Goal: Task Accomplishment & Management: Use online tool/utility

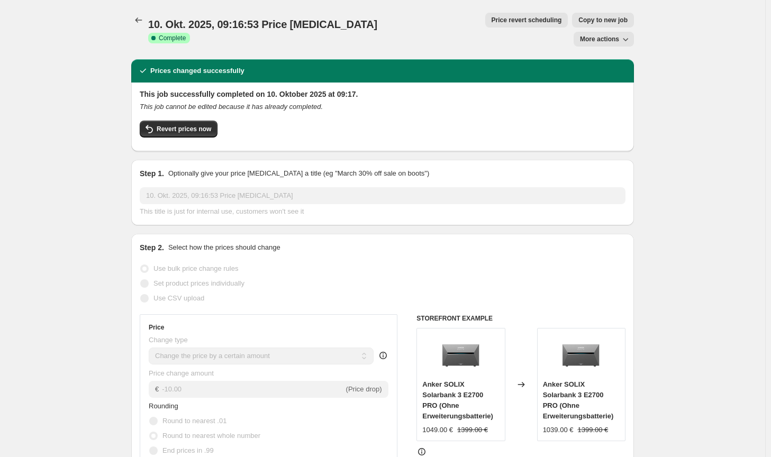
select select "by"
select select "no_change"
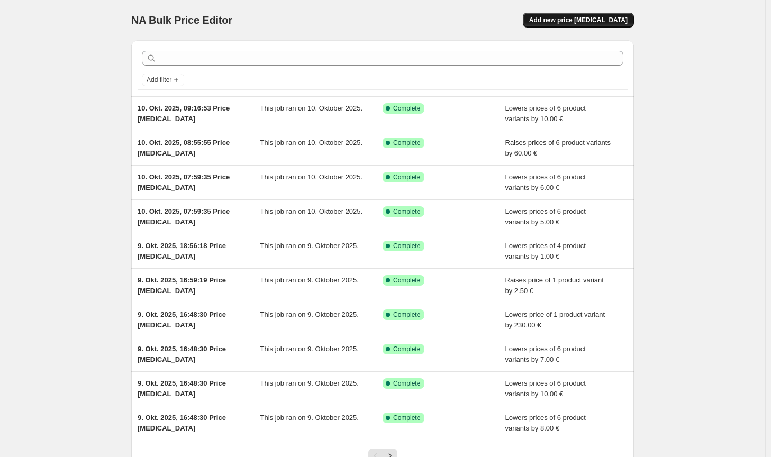
click at [604, 14] on button "Add new price [MEDICAL_DATA]" at bounding box center [578, 20] width 111 height 15
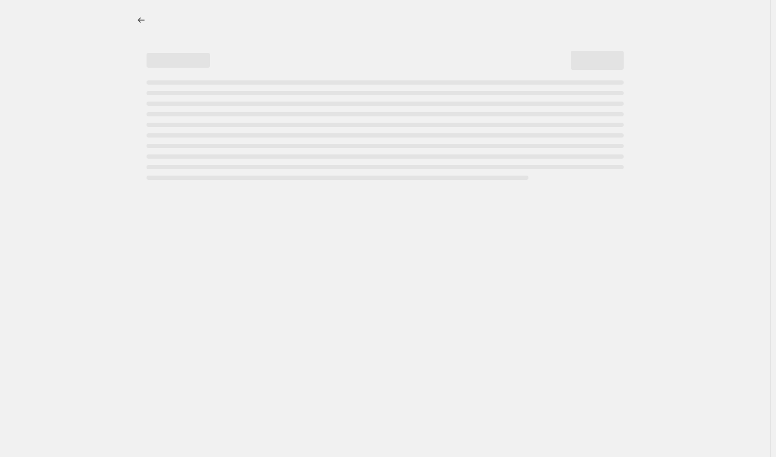
select select "percentage"
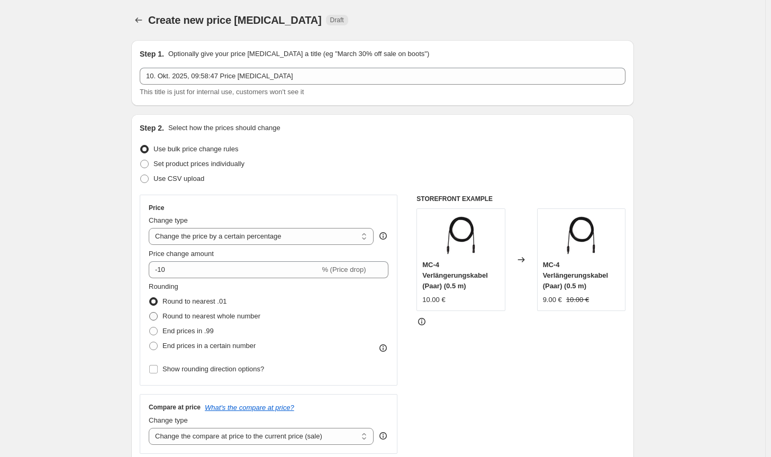
click at [203, 315] on span "Round to nearest whole number" at bounding box center [211, 316] width 98 height 8
click at [150, 313] on input "Round to nearest whole number" at bounding box center [149, 312] width 1 height 1
radio input "true"
click at [215, 243] on select "Change the price to a certain amount Change the price by a certain amount Chang…" at bounding box center [261, 236] width 225 height 17
select select "by"
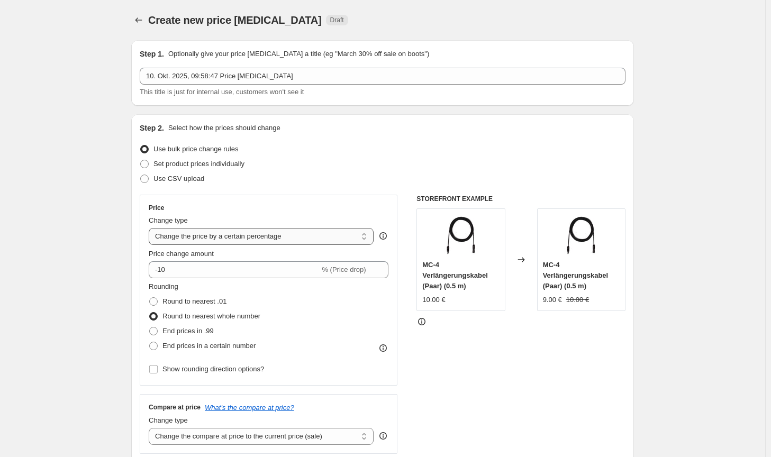
click at [151, 228] on select "Change the price to a certain amount Change the price by a certain amount Chang…" at bounding box center [261, 236] width 225 height 17
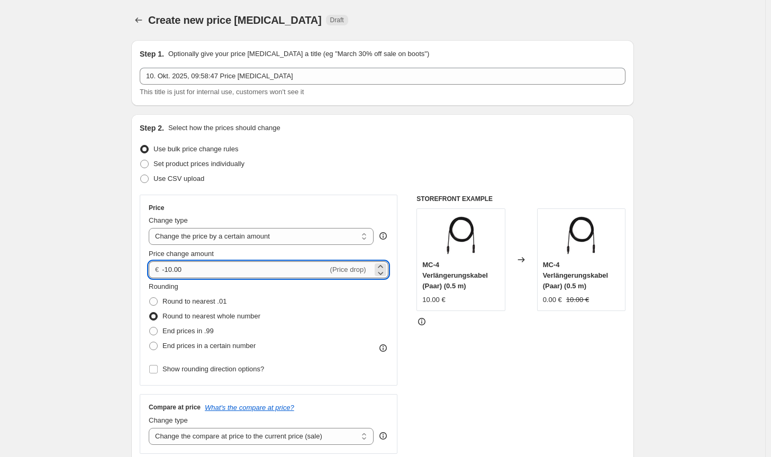
click at [174, 269] on input "-10.00" at bounding box center [245, 269] width 166 height 17
type input "-50.00"
click at [323, 435] on select "Change the compare at price to the current price (sale) Change the compare at p…" at bounding box center [261, 436] width 225 height 17
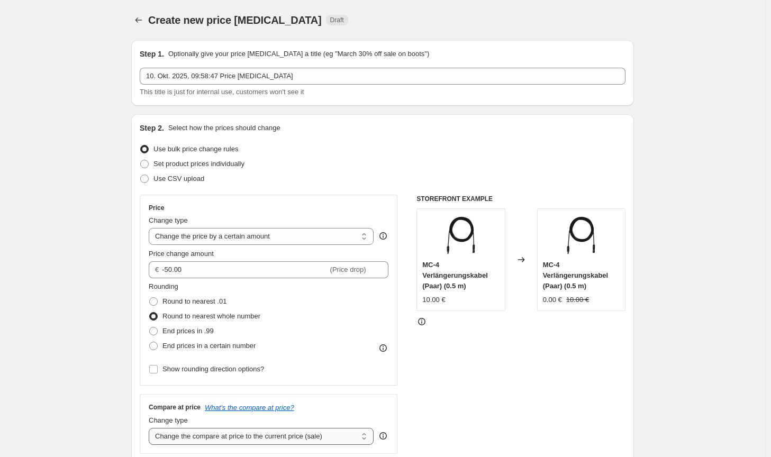
select select "no_change"
click at [151, 428] on select "Change the compare at price to the current price (sale) Change the compare at p…" at bounding box center [261, 436] width 225 height 17
click at [559, 413] on div "STOREFRONT EXAMPLE MC-4 Verlängerungskabel (Paar) (0.5 m) 10.00 € Changed to MC…" at bounding box center [520, 324] width 209 height 259
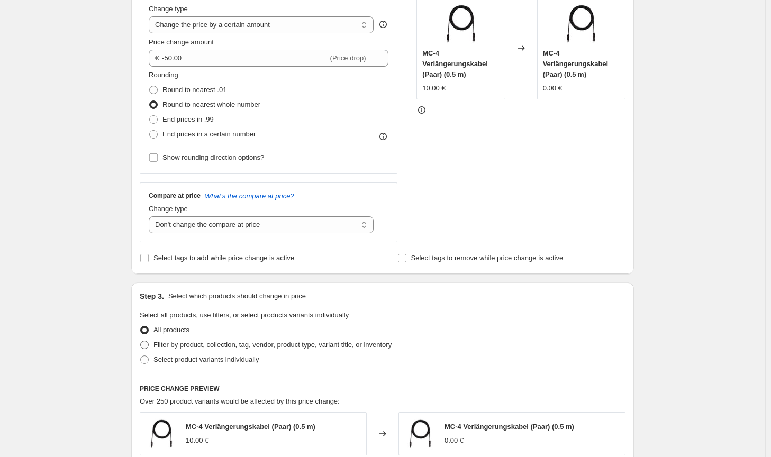
click at [355, 344] on span "Filter by product, collection, tag, vendor, product type, variant title, or inv…" at bounding box center [272, 345] width 238 height 8
click at [141, 341] on input "Filter by product, collection, tag, vendor, product type, variant title, or inv…" at bounding box center [140, 341] width 1 height 1
radio input "true"
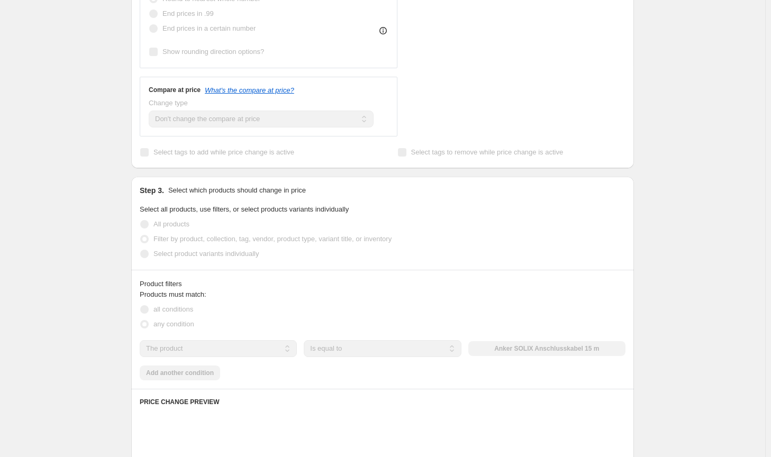
scroll to position [370, 0]
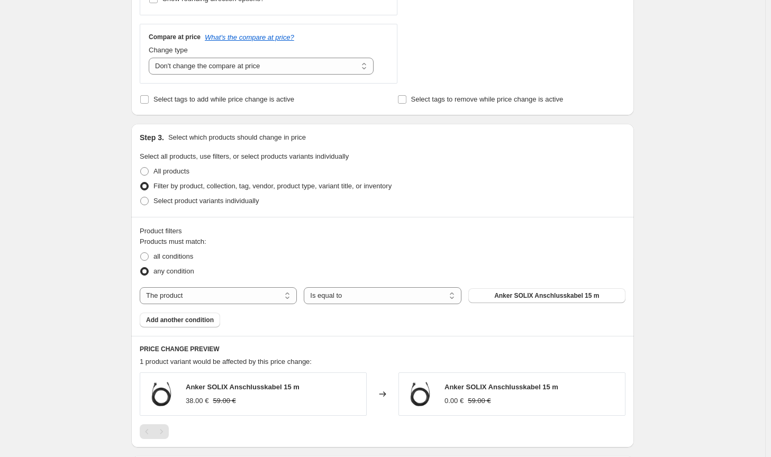
click at [527, 304] on div "Products must match: all conditions any condition The product The product's col…" at bounding box center [383, 281] width 486 height 91
click at [527, 298] on span "Anker SOLIX Anschlusskabel 15 m" at bounding box center [546, 296] width 105 height 8
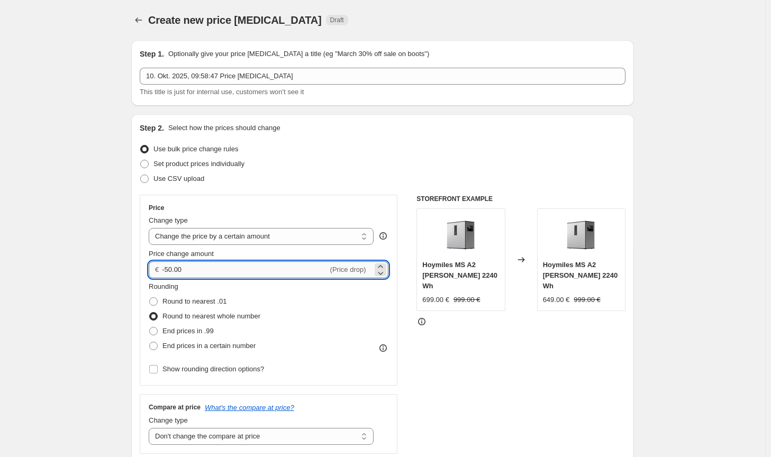
click at [168, 270] on input "-50.00" at bounding box center [245, 269] width 166 height 17
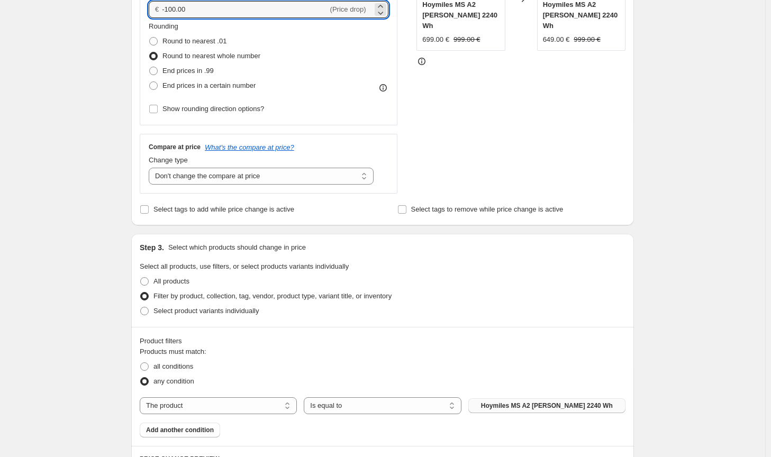
scroll to position [525, 0]
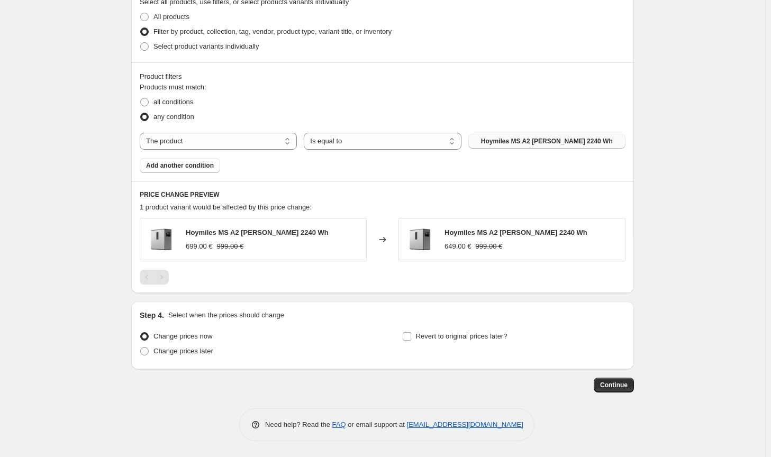
click at [624, 378] on button "Continue" at bounding box center [614, 385] width 40 height 15
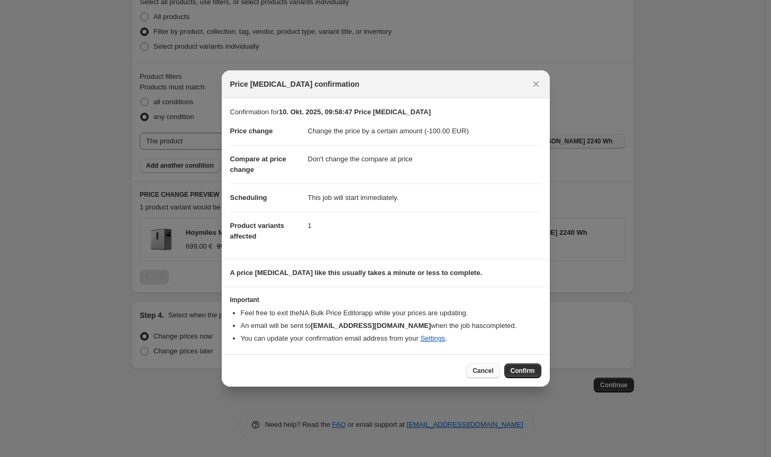
click at [491, 374] on span "Cancel" at bounding box center [482, 371] width 21 height 8
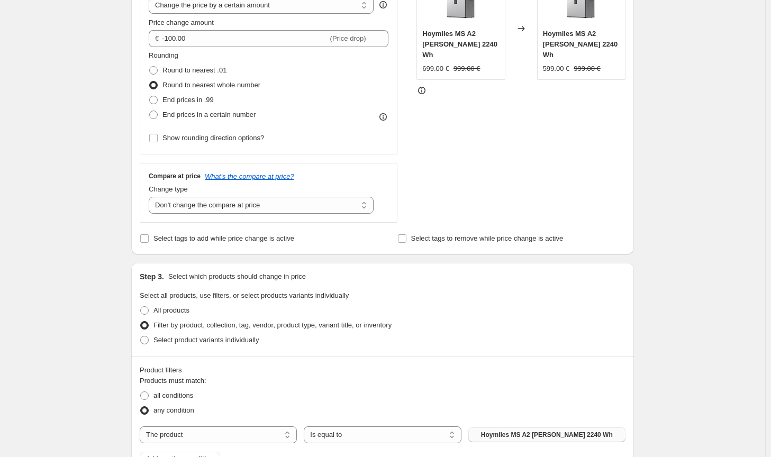
scroll to position [207, 0]
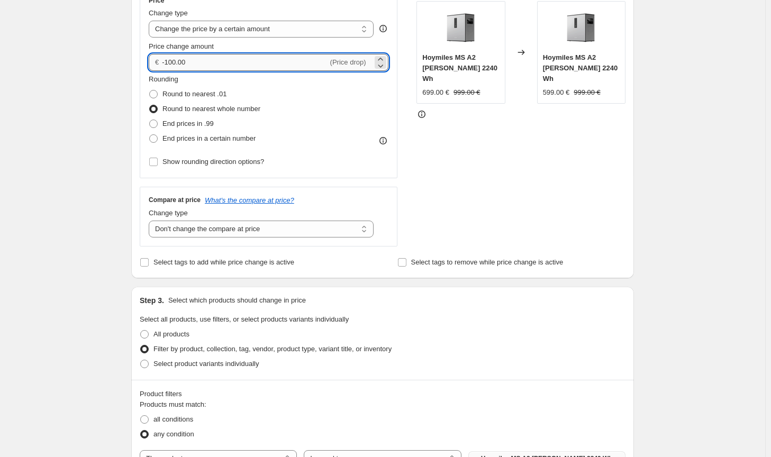
click at [169, 60] on input "-100.00" at bounding box center [245, 62] width 166 height 17
click at [168, 60] on input "-60.00" at bounding box center [245, 62] width 166 height 17
type input "-70.00"
click at [606, 201] on div "STOREFRONT EXAMPLE Hoymiles MS A2 [PERSON_NAME] 2240 Wh 699.00 € 999.00 € Chang…" at bounding box center [520, 116] width 209 height 259
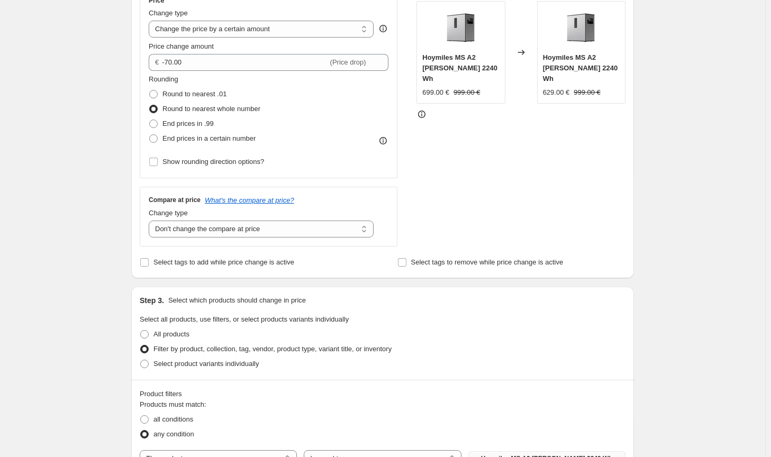
scroll to position [525, 0]
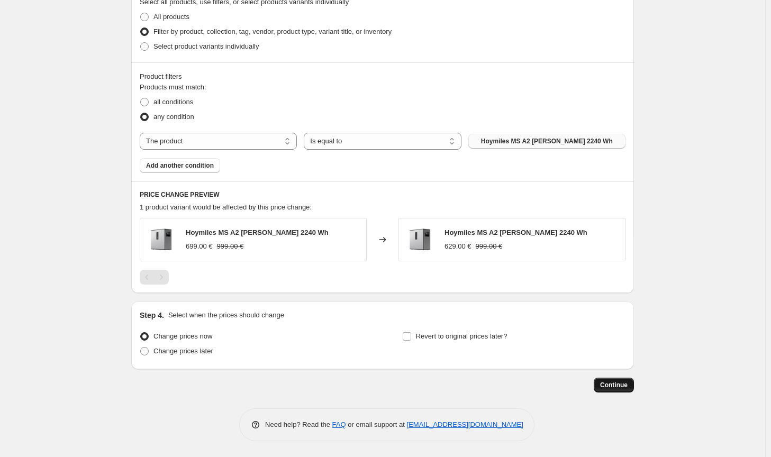
click at [619, 383] on span "Continue" at bounding box center [614, 385] width 28 height 8
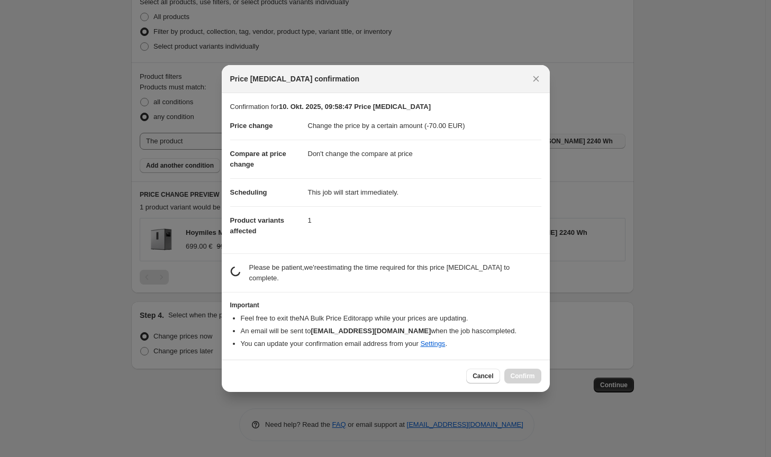
scroll to position [0, 0]
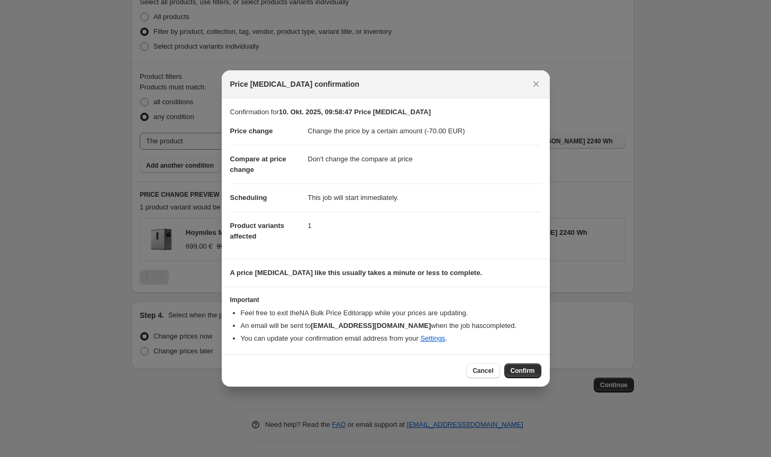
click at [527, 369] on span "Confirm" at bounding box center [523, 371] width 24 height 8
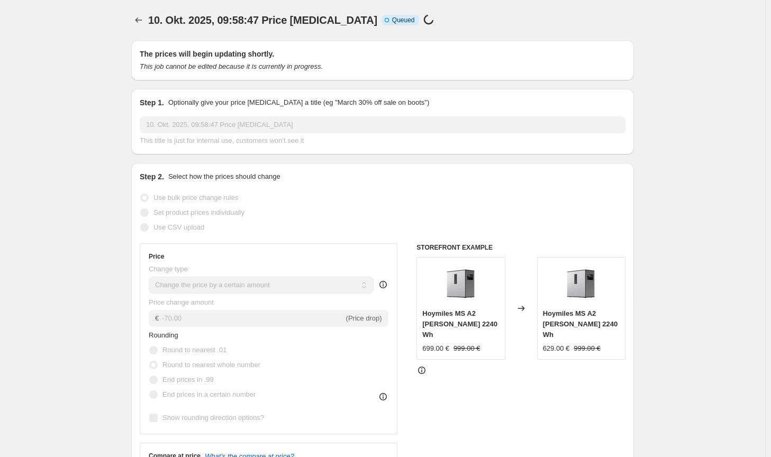
scroll to position [525, 0]
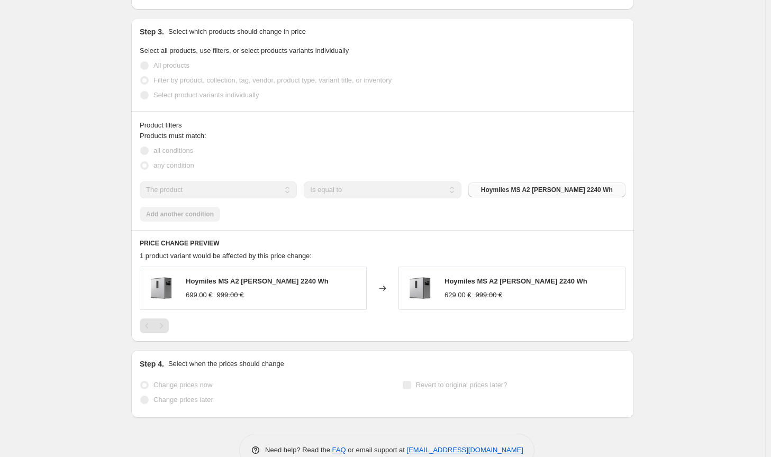
select select "by"
select select "no_change"
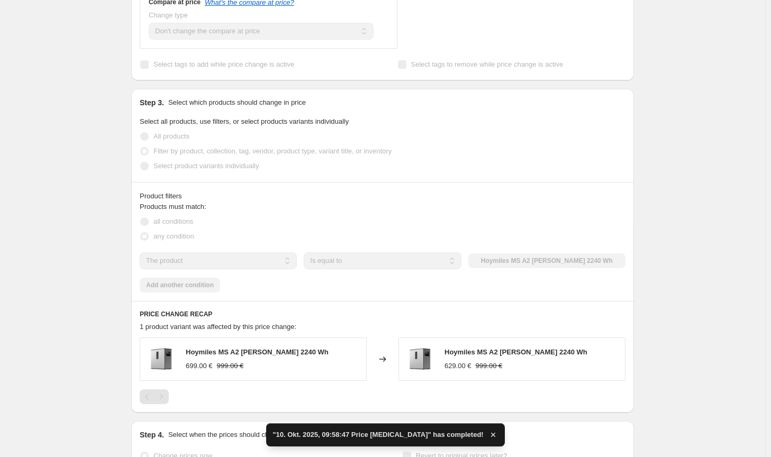
scroll to position [0, 0]
